Goal: Task Accomplishment & Management: Manage account settings

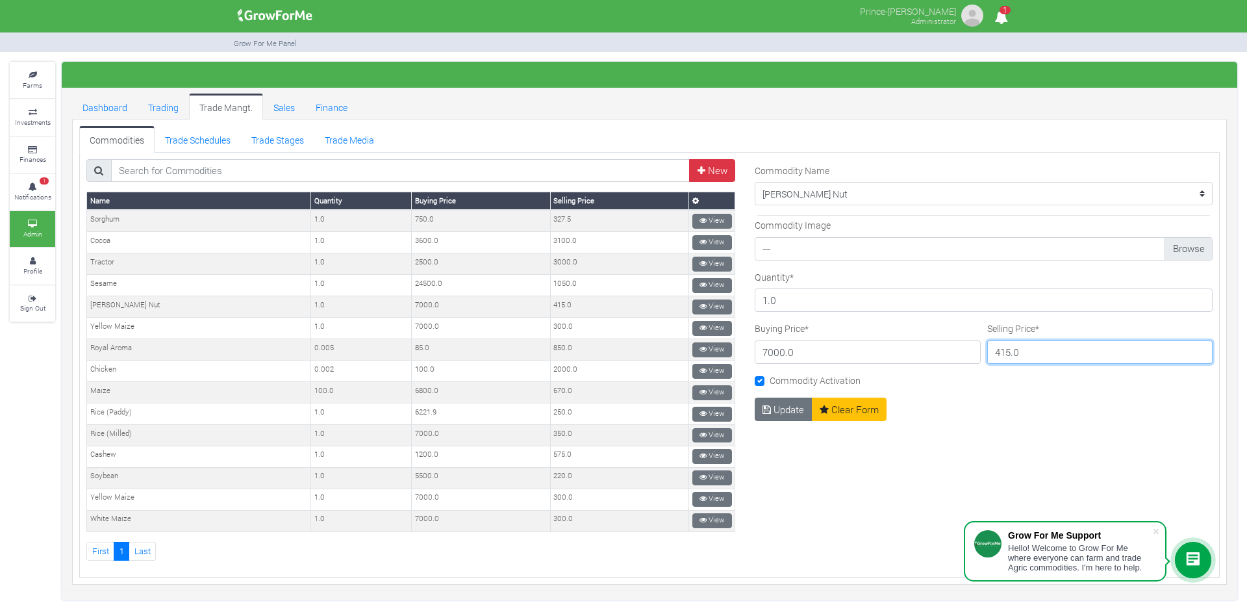
click at [1031, 349] on input "415.0" at bounding box center [1100, 351] width 226 height 23
type input "750"
click at [775, 405] on button "Update" at bounding box center [784, 408] width 58 height 23
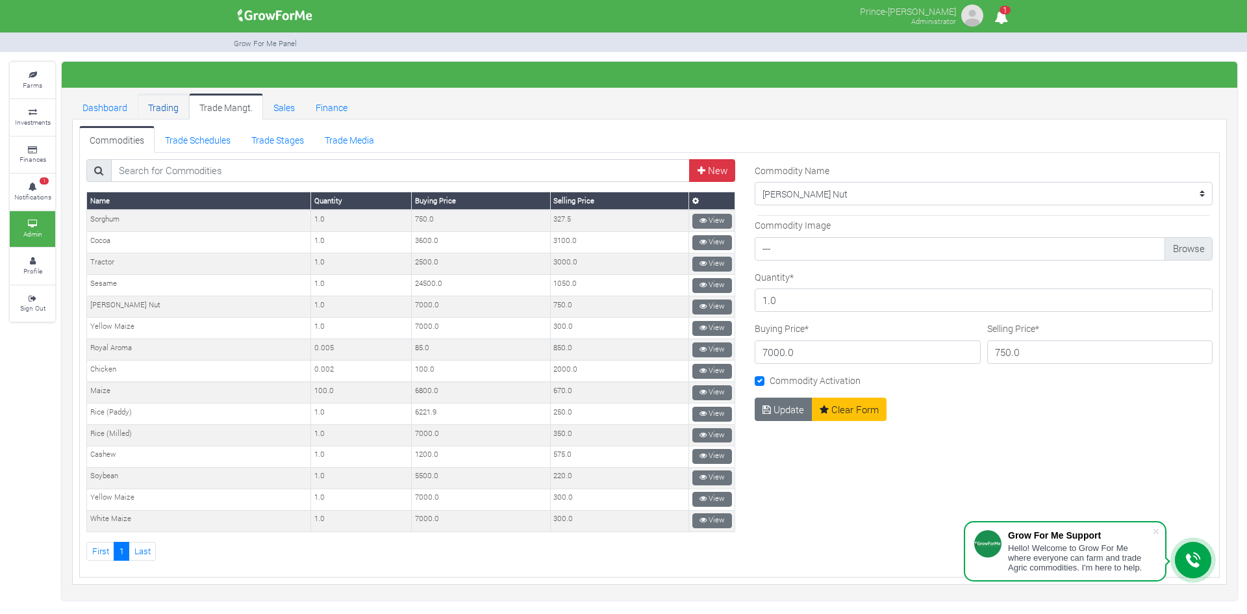
click at [164, 106] on link "Trading" at bounding box center [163, 107] width 51 height 26
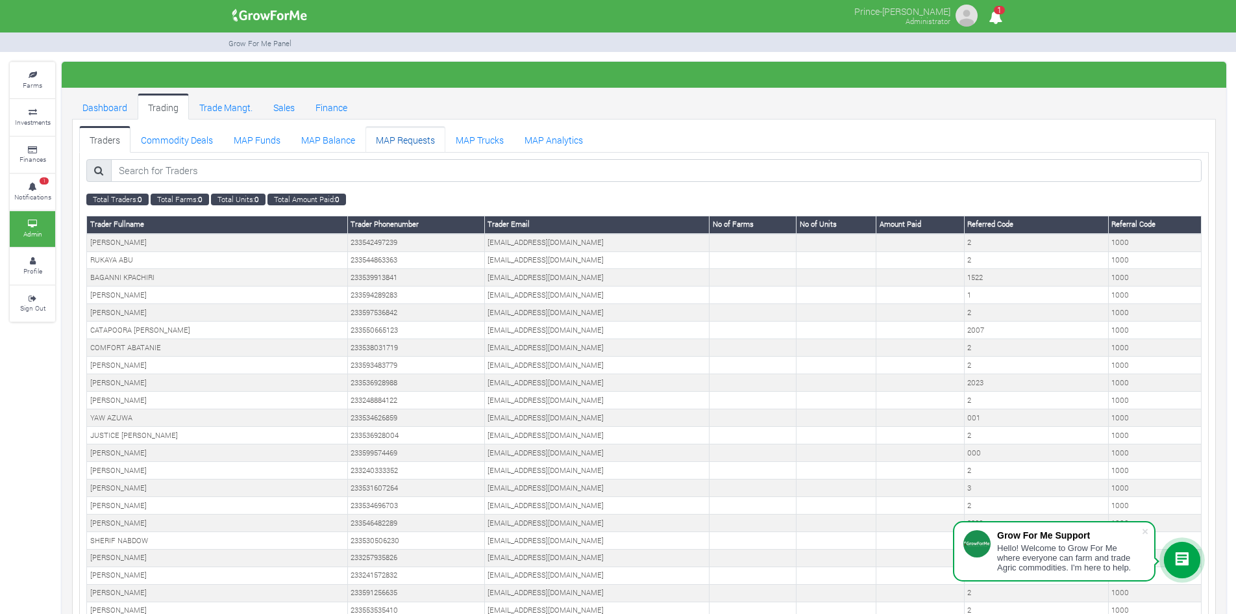
click at [410, 136] on link "MAP Requests" at bounding box center [406, 139] width 80 height 26
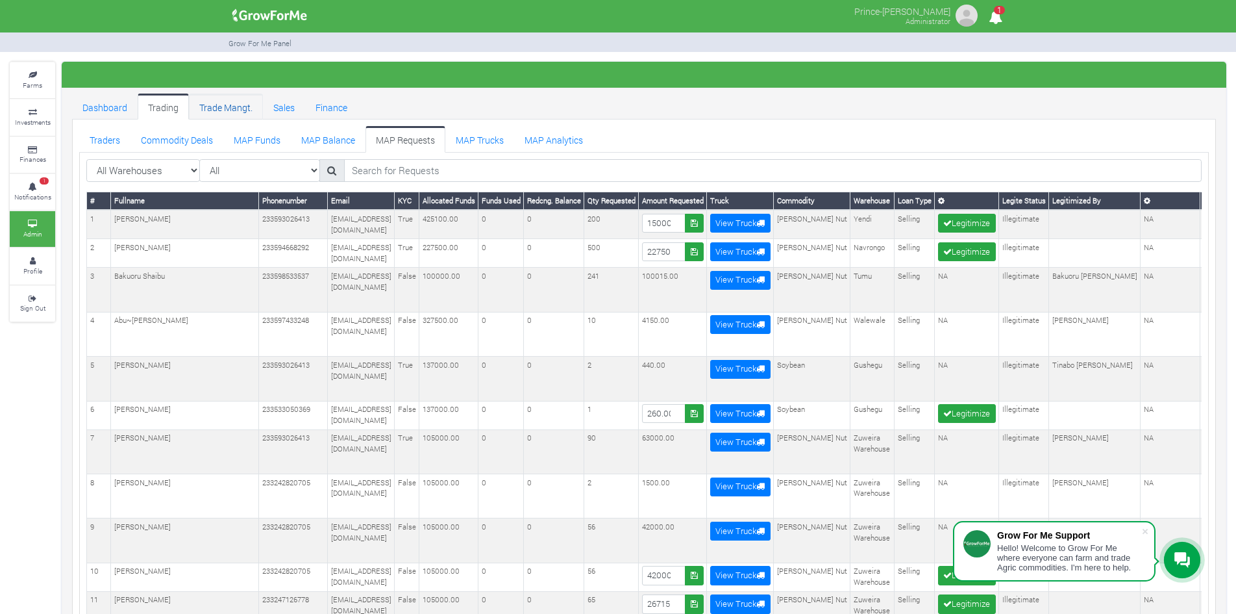
click at [221, 102] on link "Trade Mangt." at bounding box center [226, 107] width 74 height 26
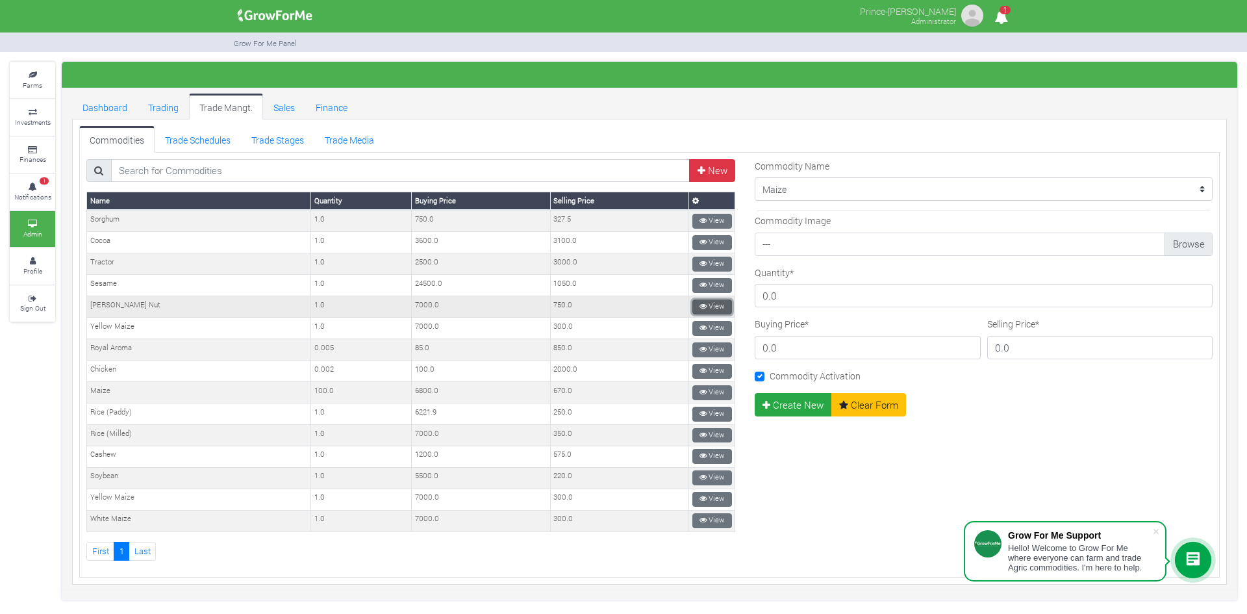
click at [701, 304] on link "View" at bounding box center [712, 306] width 40 height 15
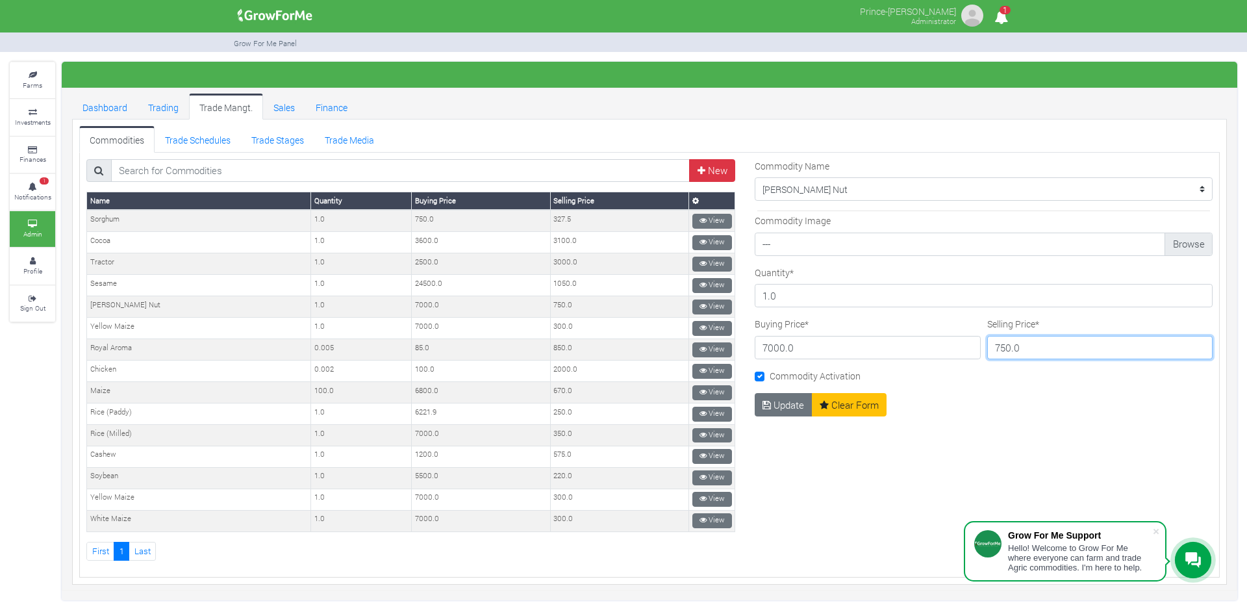
click at [1004, 345] on input "750.0" at bounding box center [1100, 347] width 226 height 23
type input "415.0"
click at [767, 402] on button "Update" at bounding box center [784, 404] width 58 height 23
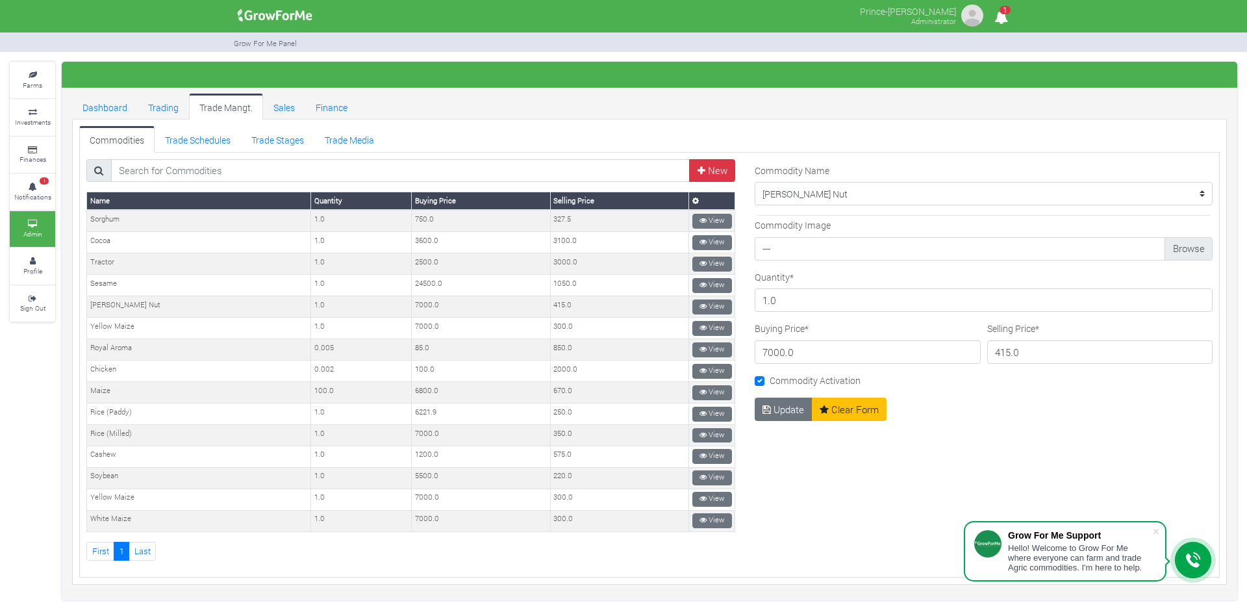
click at [971, 429] on div "--------- [PERSON_NAME]" at bounding box center [983, 360] width 477 height 402
click at [1158, 528] on span at bounding box center [1155, 531] width 13 height 13
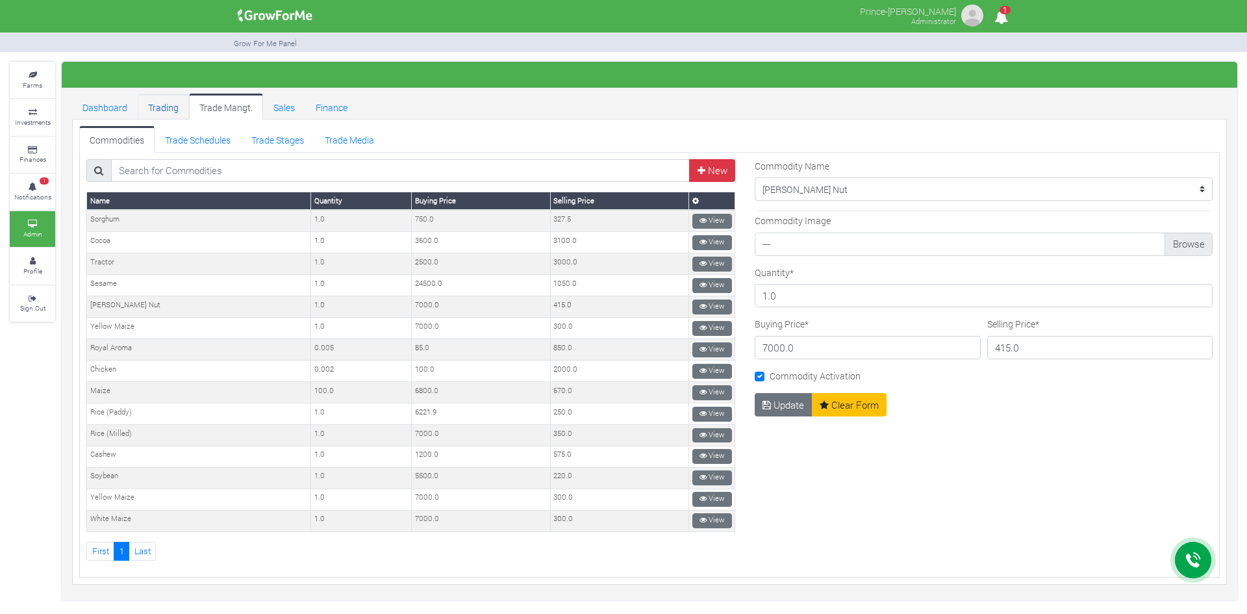
click at [164, 109] on link "Trading" at bounding box center [163, 107] width 51 height 26
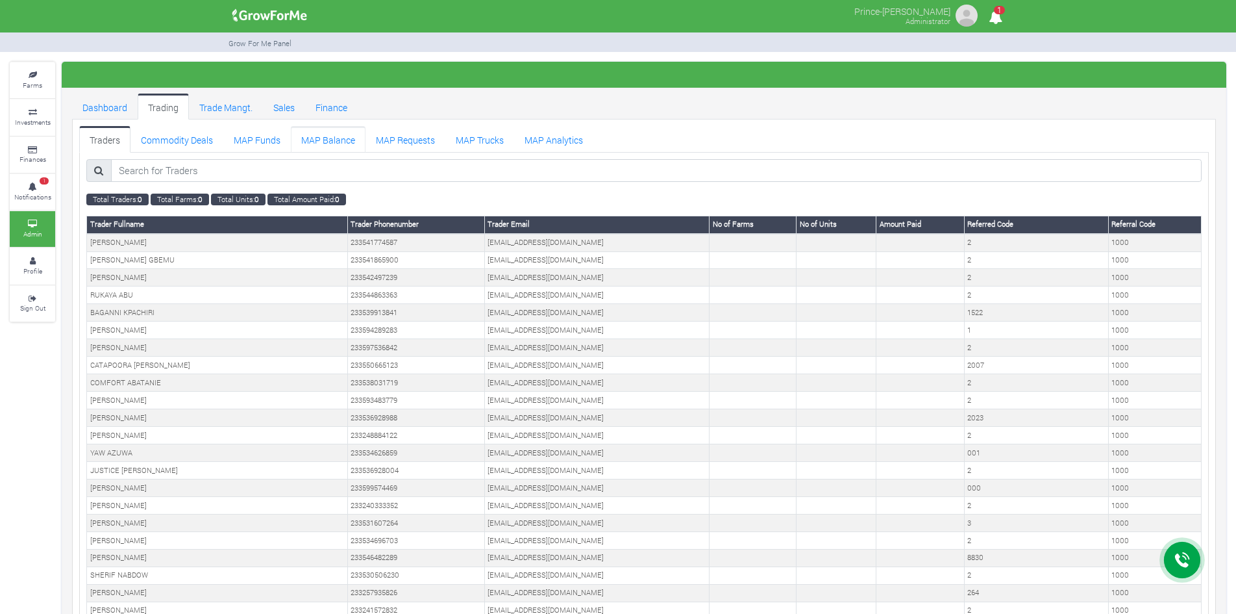
click at [336, 139] on link "MAP Balance" at bounding box center [328, 139] width 75 height 26
